Goal: Task Accomplishment & Management: Complete application form

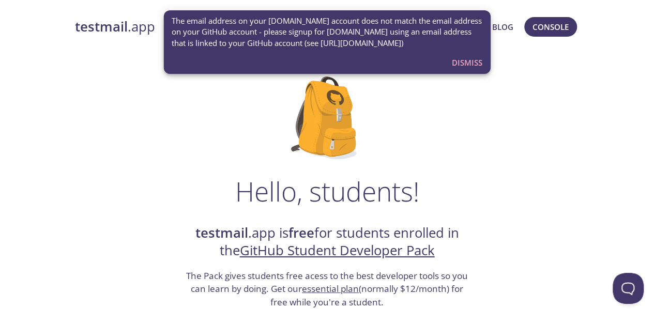
click at [462, 61] on span "Dismiss" at bounding box center [467, 62] width 31 height 13
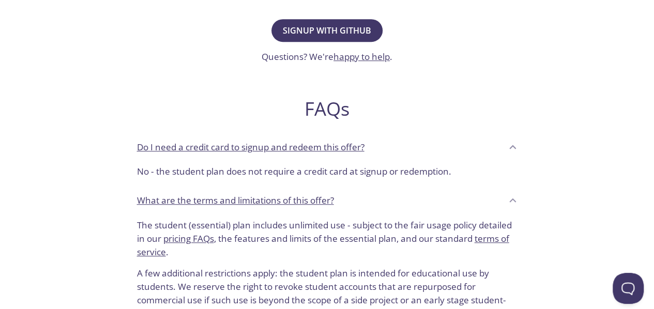
scroll to position [310, 0]
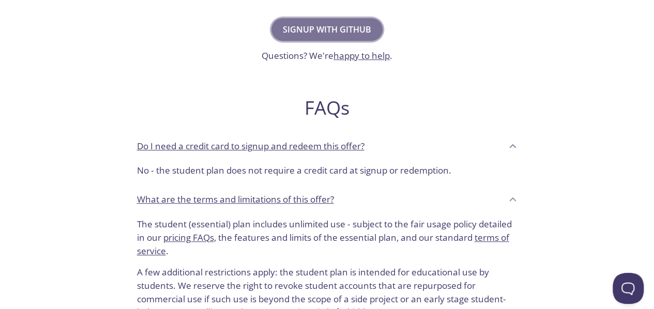
click at [330, 33] on span "Signup with GitHub" at bounding box center [327, 29] width 88 height 14
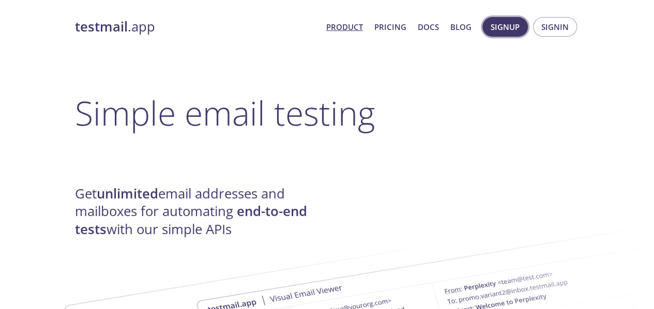
click at [508, 33] on span "Signup" at bounding box center [505, 26] width 29 height 13
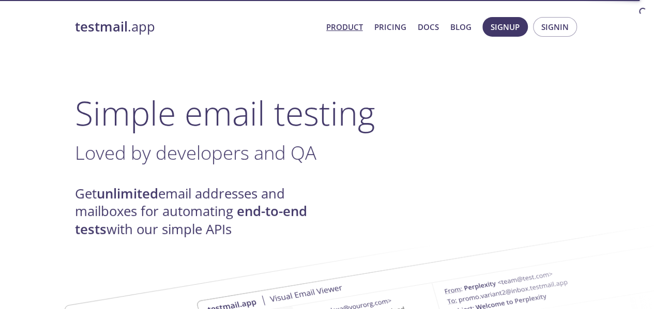
click at [502, 28] on span "Signup" at bounding box center [505, 26] width 29 height 13
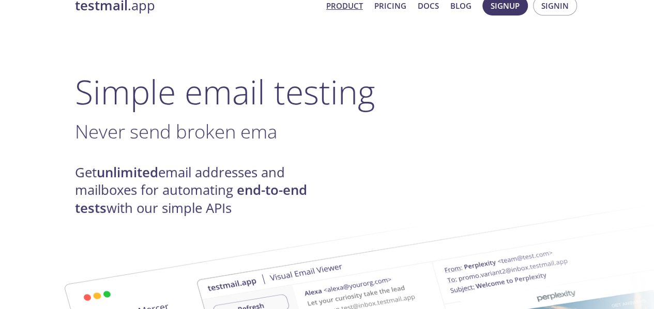
scroll to position [49, 0]
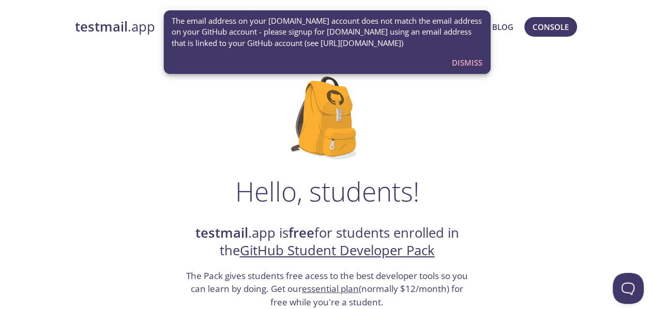
drag, startPoint x: 473, startPoint y: 58, endPoint x: 495, endPoint y: 48, distance: 25.0
click at [473, 58] on span "Dismiss" at bounding box center [467, 62] width 31 height 13
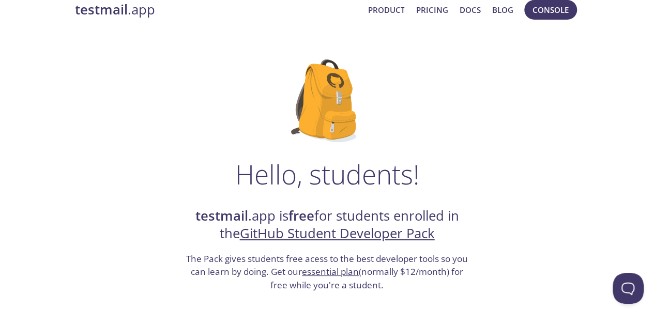
scroll to position [103, 0]
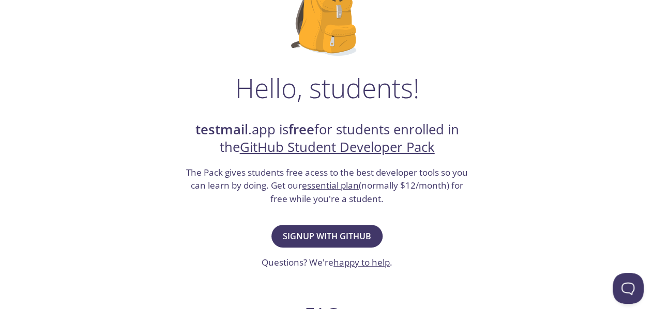
click at [360, 149] on link "GitHub Student Developer Pack" at bounding box center [337, 147] width 195 height 18
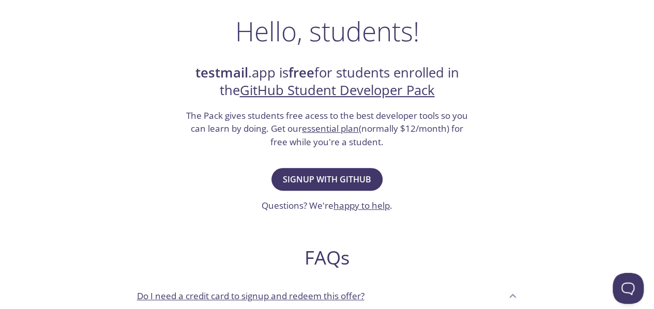
scroll to position [155, 0]
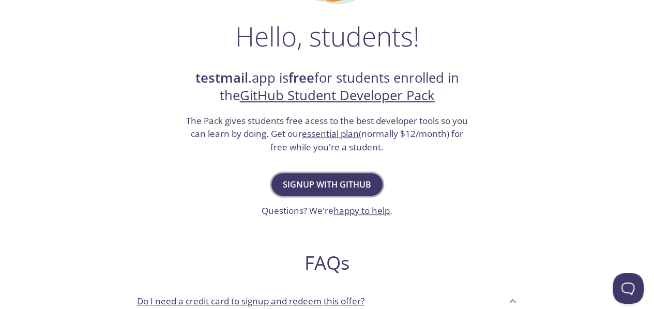
click at [334, 178] on span "Signup with GitHub" at bounding box center [327, 184] width 88 height 14
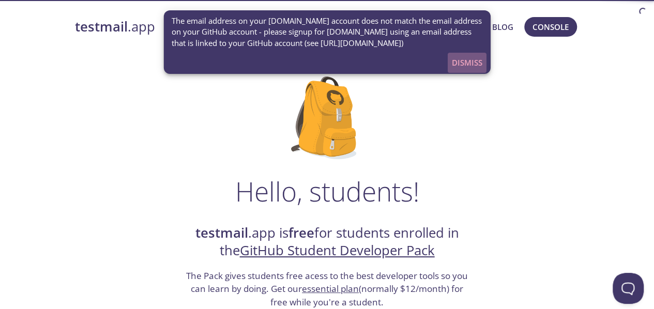
click at [472, 68] on span "Dismiss" at bounding box center [467, 62] width 31 height 13
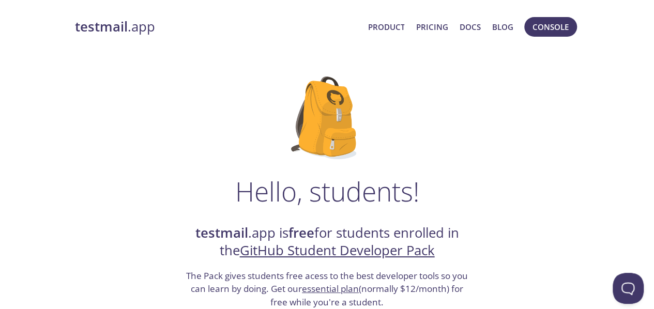
click at [112, 23] on strong "testmail" at bounding box center [101, 27] width 53 height 18
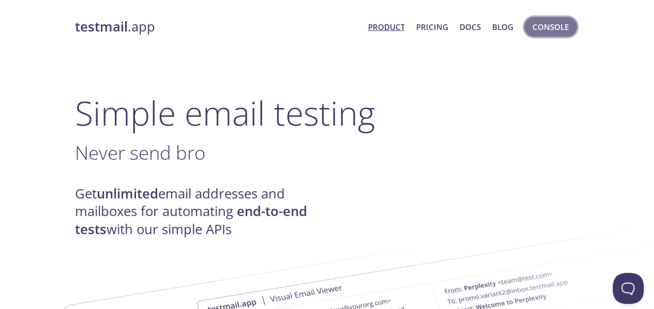
click at [540, 28] on span "Console" at bounding box center [551, 26] width 36 height 13
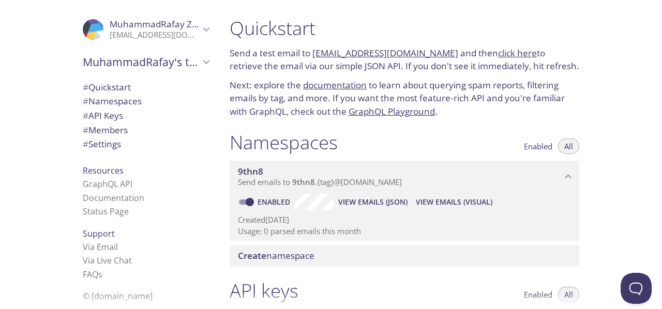
click at [203, 30] on icon "MuhammadRafay Zulfiqar" at bounding box center [206, 29] width 7 height 4
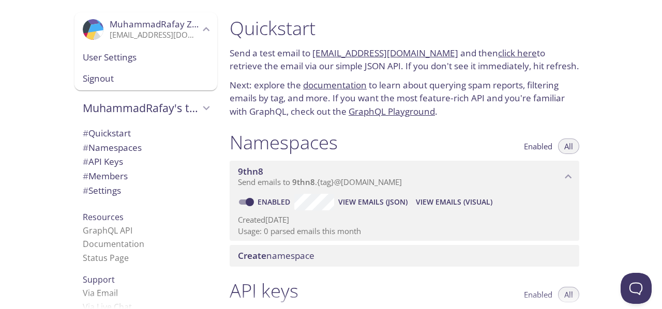
click at [200, 30] on icon "MuhammadRafay Zulfiqar" at bounding box center [206, 29] width 13 height 13
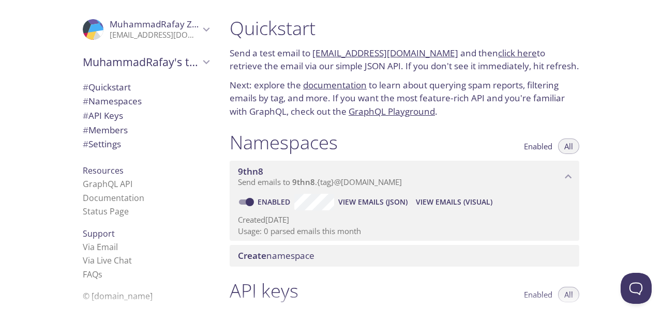
click at [203, 62] on icon "MuhammadRafay's team" at bounding box center [206, 62] width 7 height 4
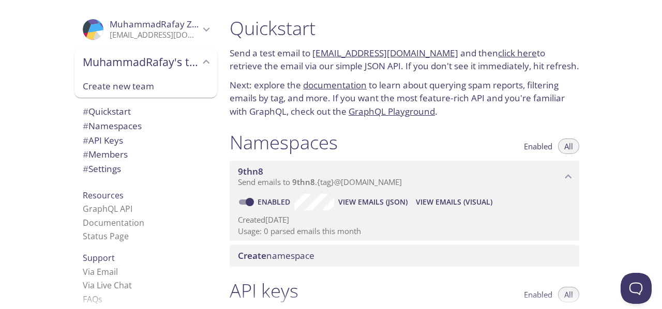
click at [200, 26] on icon "MuhammadRafay Zulfiqar" at bounding box center [206, 29] width 13 height 13
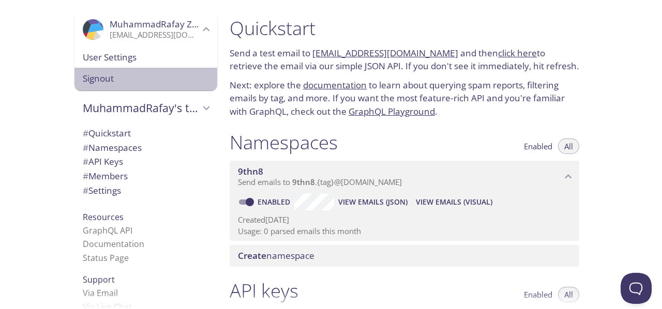
click at [139, 71] on div "Signout" at bounding box center [145, 79] width 143 height 23
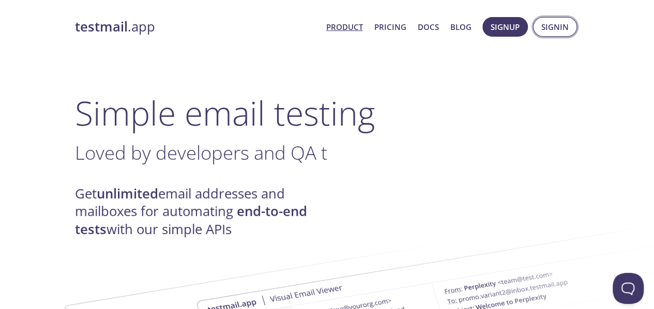
click at [560, 30] on span "Signin" at bounding box center [554, 26] width 27 height 13
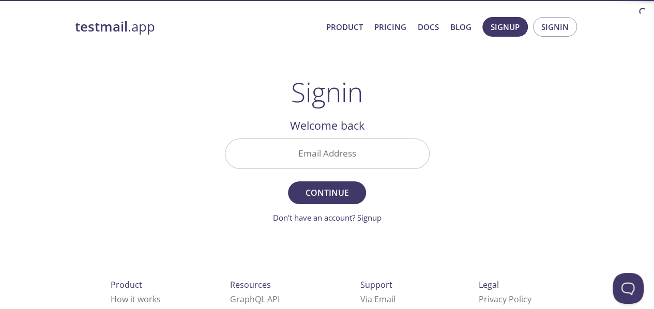
click at [356, 160] on input "Email Address" at bounding box center [327, 153] width 204 height 29
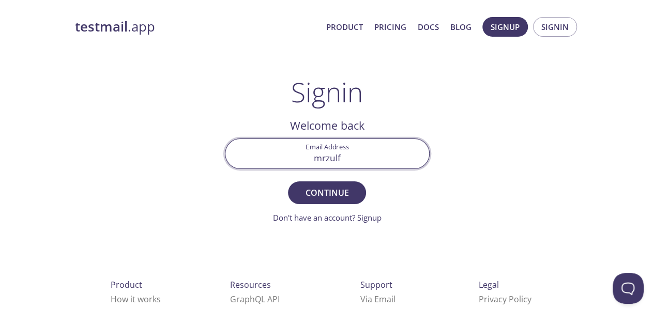
type input "mrzulfiqar.ee42ceme@student.nust.edu.pk"
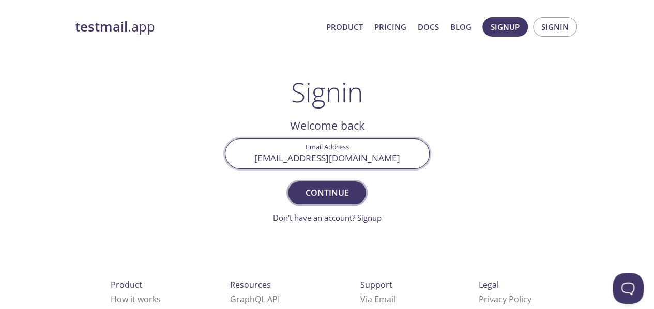
click at [331, 186] on span "Continue" at bounding box center [326, 193] width 55 height 14
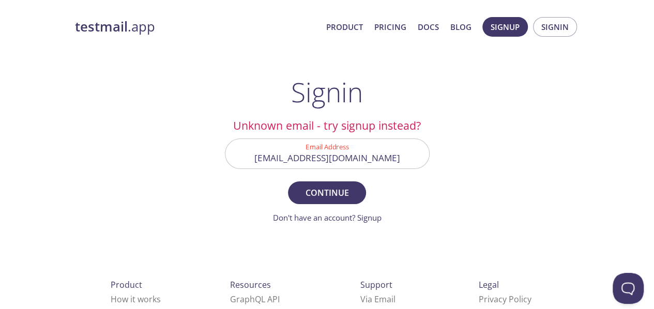
click at [328, 152] on input "mrzulfiqar.ee42ceme@student.nust.edu.pk" at bounding box center [327, 153] width 204 height 29
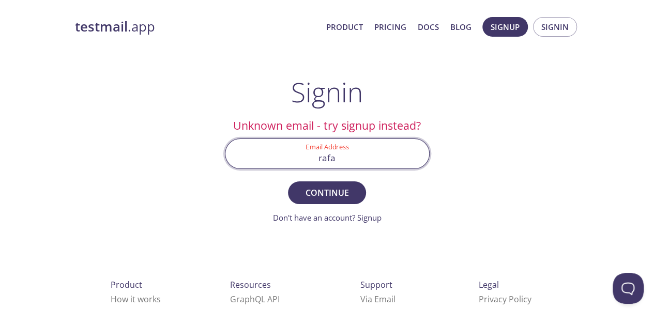
type input "rafayzulfiqar77@gmail.com"
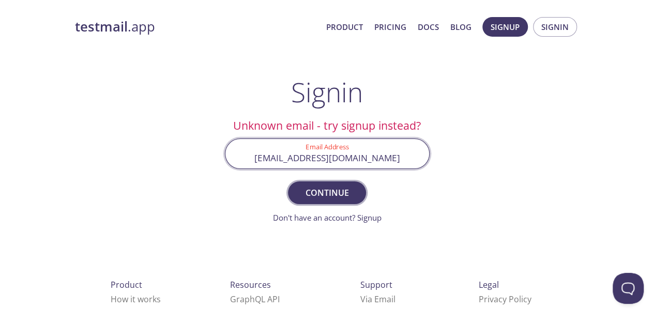
click at [308, 189] on span "Continue" at bounding box center [326, 193] width 55 height 14
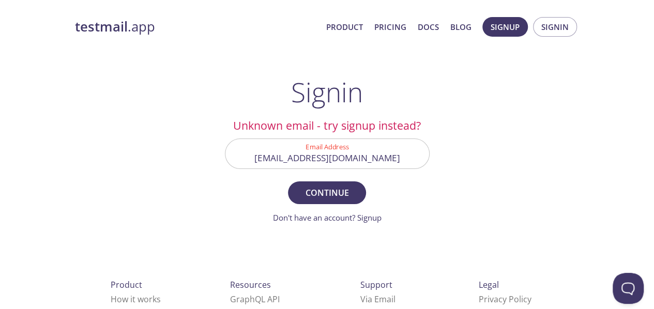
click at [396, 155] on input "rafayzulfiqar77@gmail.com" at bounding box center [327, 153] width 204 height 29
click at [372, 221] on link "Don't have an account? Signup" at bounding box center [327, 218] width 109 height 10
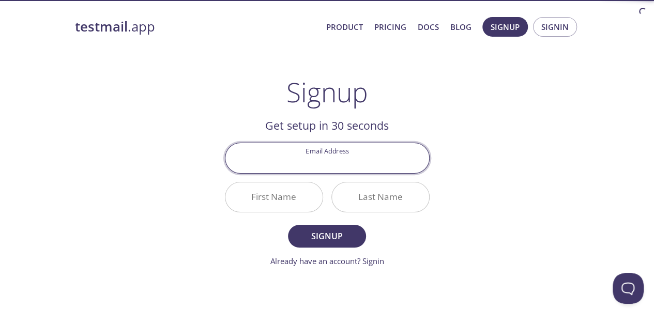
click at [354, 157] on input "Email Address" at bounding box center [327, 157] width 204 height 29
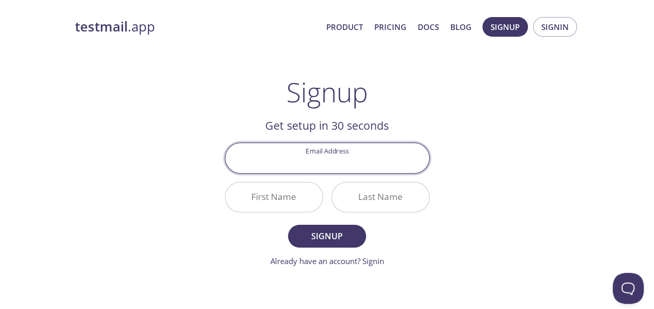
type input "rafayzulfiqar77@gmail.com"
click at [304, 198] on input "First Name" at bounding box center [273, 197] width 97 height 29
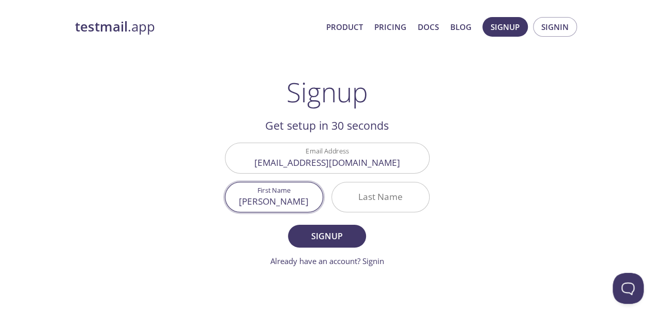
type input "Muhammad Rafay"
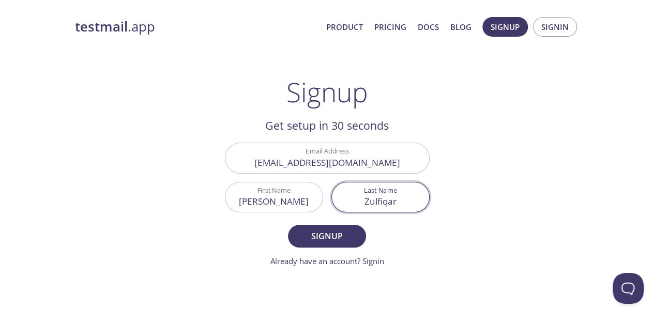
type input "Zulfiqar"
click at [462, 168] on div "testmail .app Product Pricing Docs Blog Signup Signin Signup Get setup in 30 se…" at bounding box center [328, 247] width 530 height 475
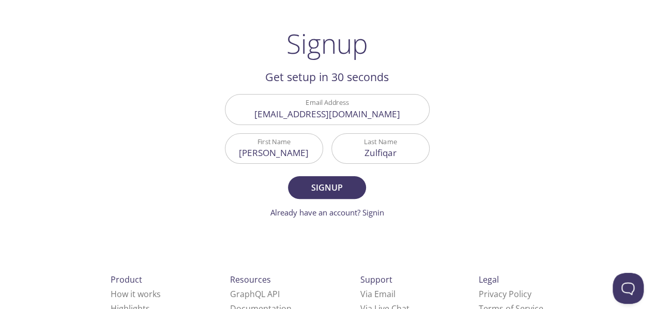
scroll to position [52, 0]
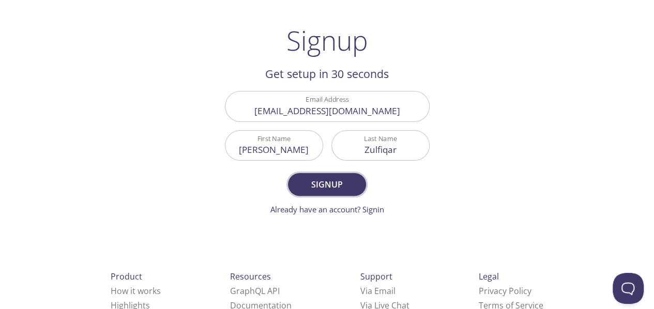
click at [316, 173] on button "Signup" at bounding box center [327, 184] width 78 height 23
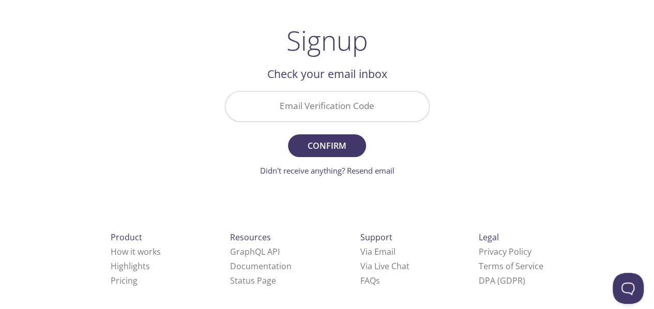
click at [345, 101] on input "Email Verification Code" at bounding box center [327, 106] width 204 height 29
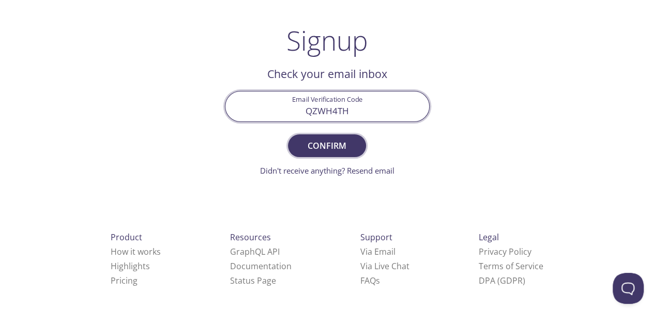
type input "QZWH4TH"
click at [350, 139] on span "Confirm" at bounding box center [326, 146] width 55 height 14
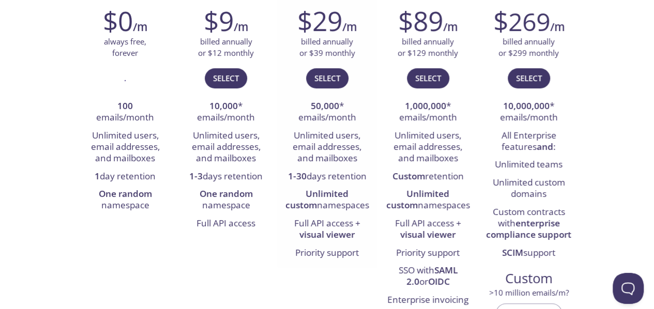
scroll to position [207, 0]
